Goal: Information Seeking & Learning: Learn about a topic

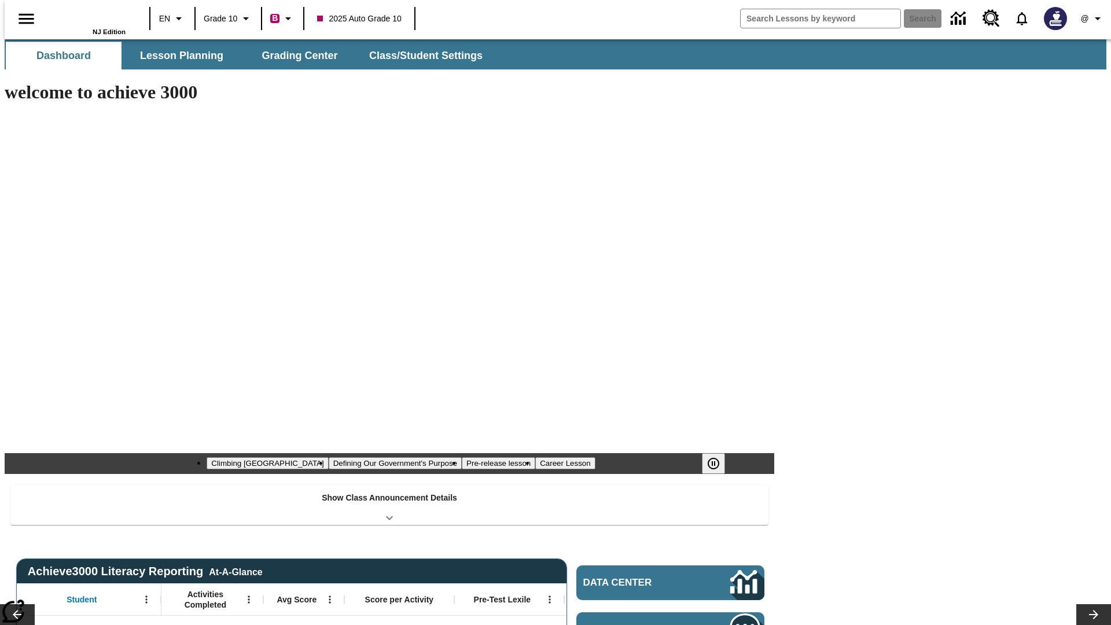
type input "-1"
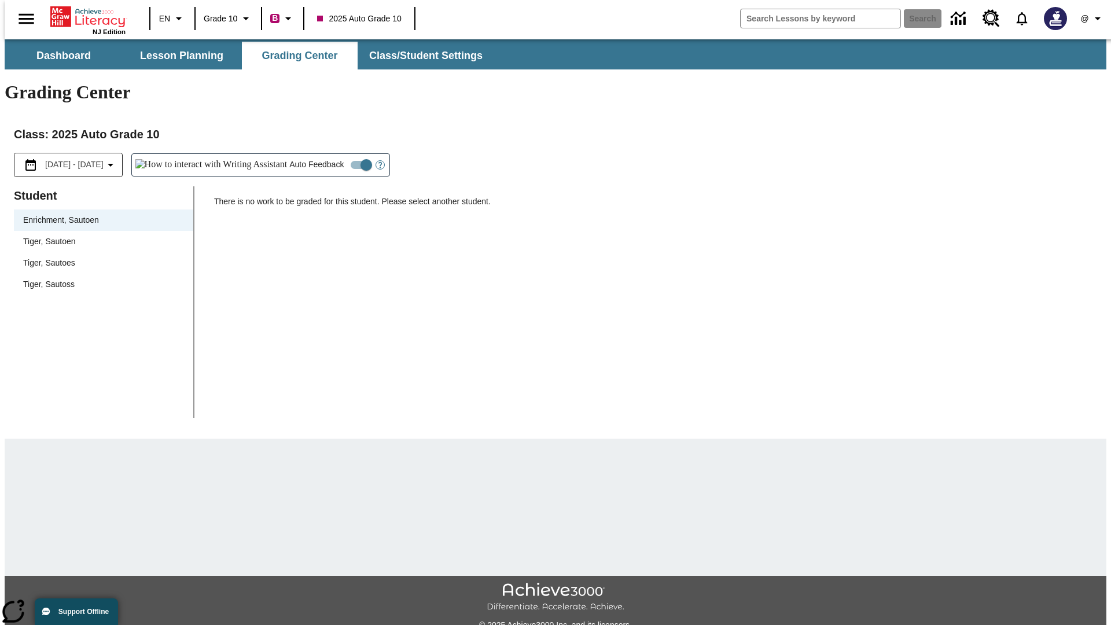
click at [99, 235] on span "Tiger, Sautoen" at bounding box center [103, 241] width 161 height 12
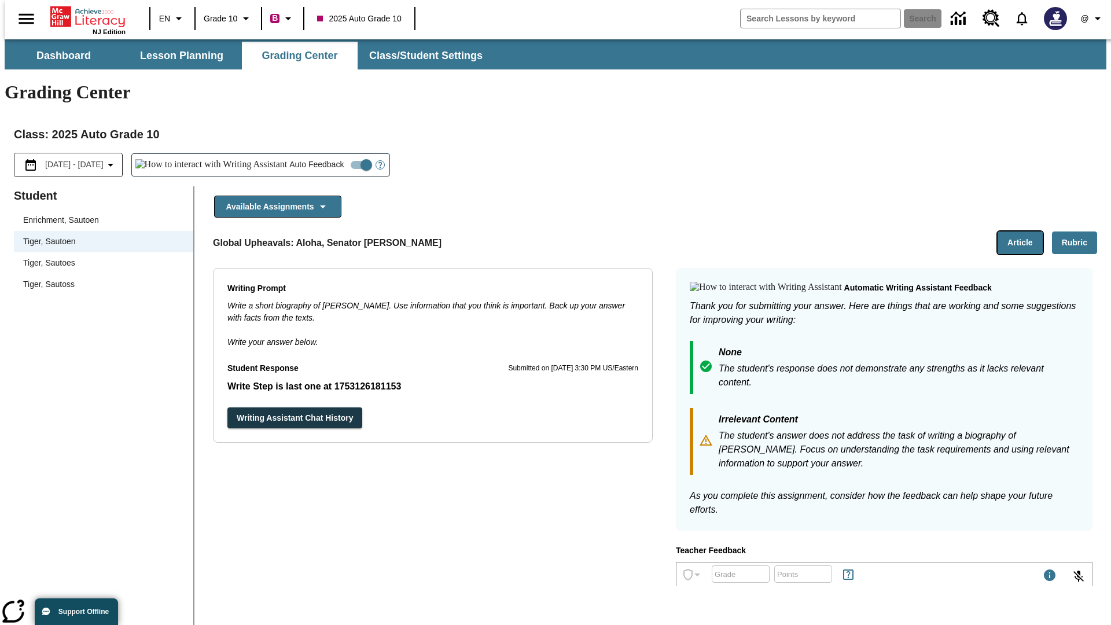
click at [1024, 231] on button "Article" at bounding box center [1019, 242] width 45 height 23
